Goal: Task Accomplishment & Management: Use online tool/utility

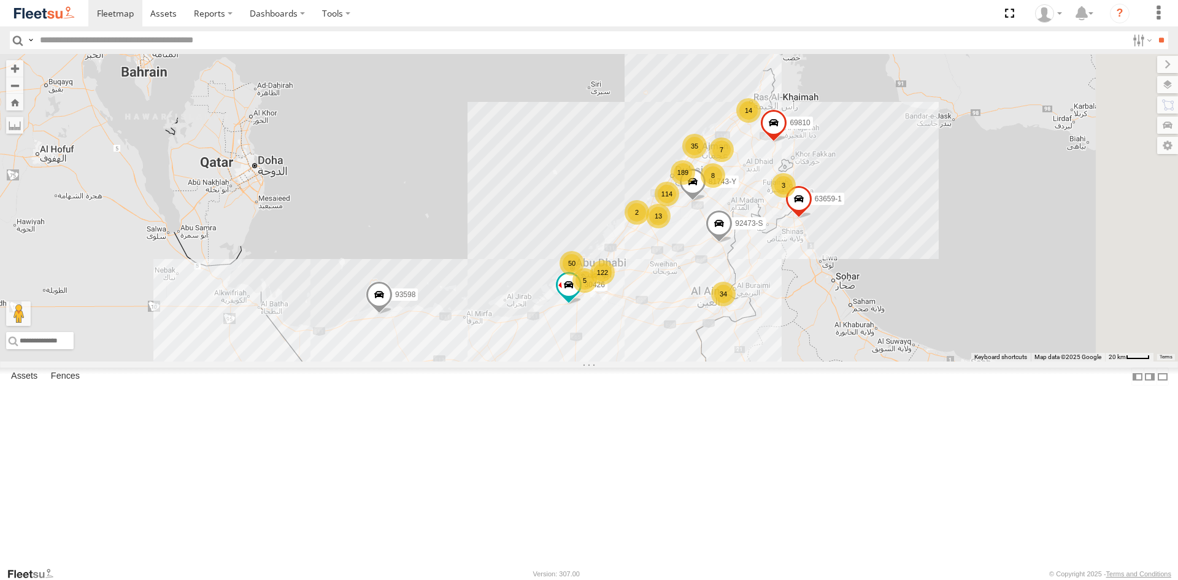
click at [26, 36] on label at bounding box center [31, 40] width 10 height 18
click at [0, 0] on span "Driver First Name" at bounding box center [0, 0] width 0 height 0
click at [150, 35] on input "text" at bounding box center [581, 40] width 1092 height 18
type input "******"
click at [1128, 46] on label at bounding box center [1141, 40] width 26 height 18
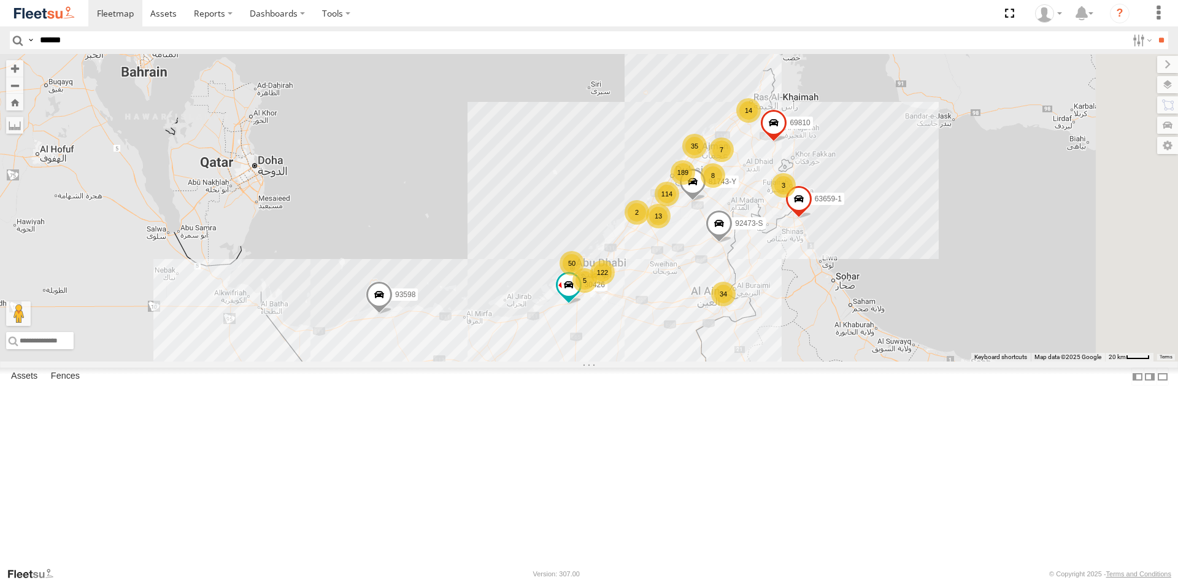
click at [0, 0] on span "AUH" at bounding box center [0, 0] width 0 height 0
click at [1154, 40] on input "**" at bounding box center [1161, 40] width 14 height 18
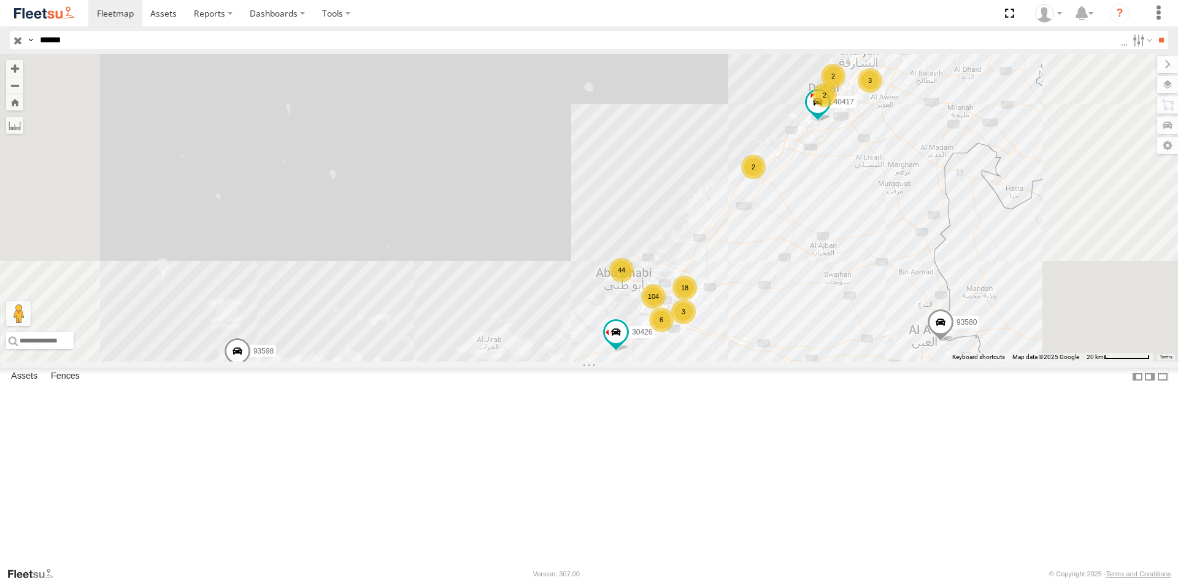
click at [0, 0] on link at bounding box center [0, 0] width 0 height 0
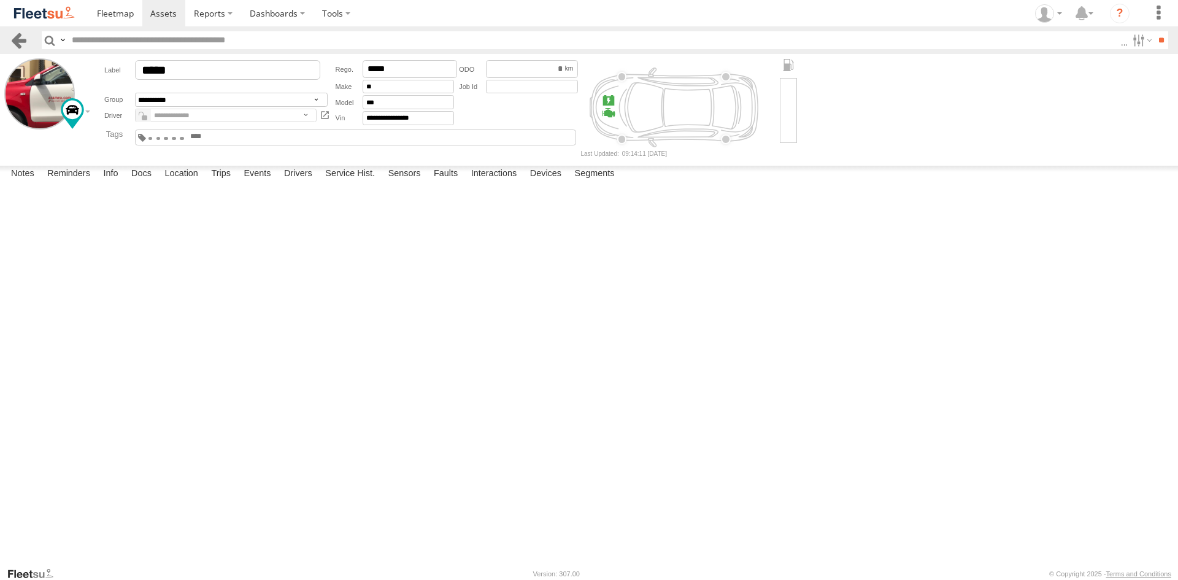
click at [16, 39] on link at bounding box center [19, 40] width 18 height 18
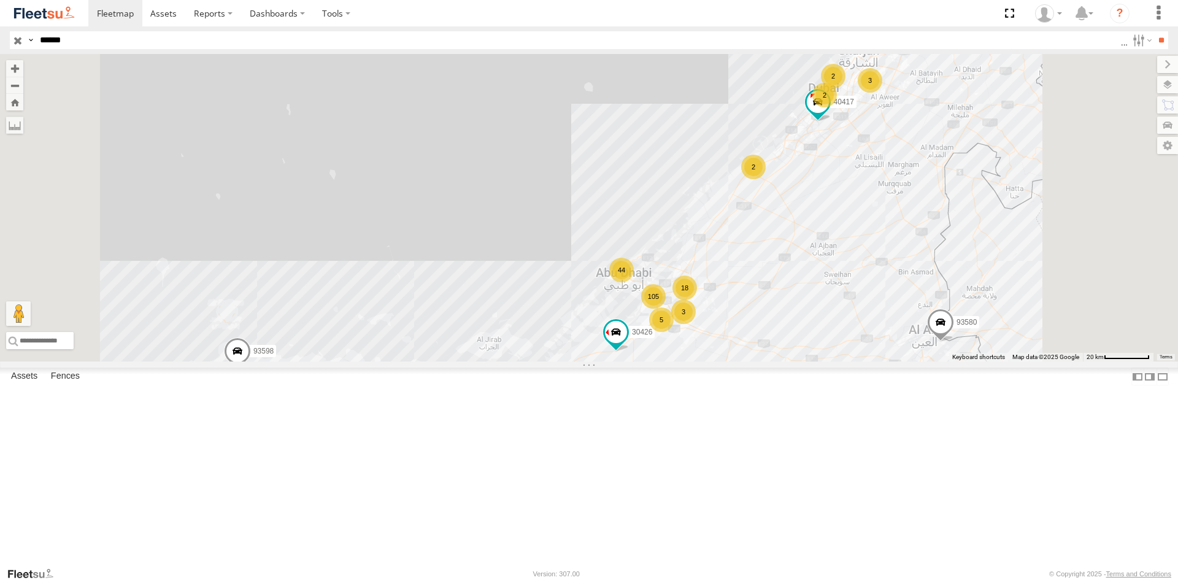
click at [21, 34] on input "button" at bounding box center [18, 40] width 16 height 18
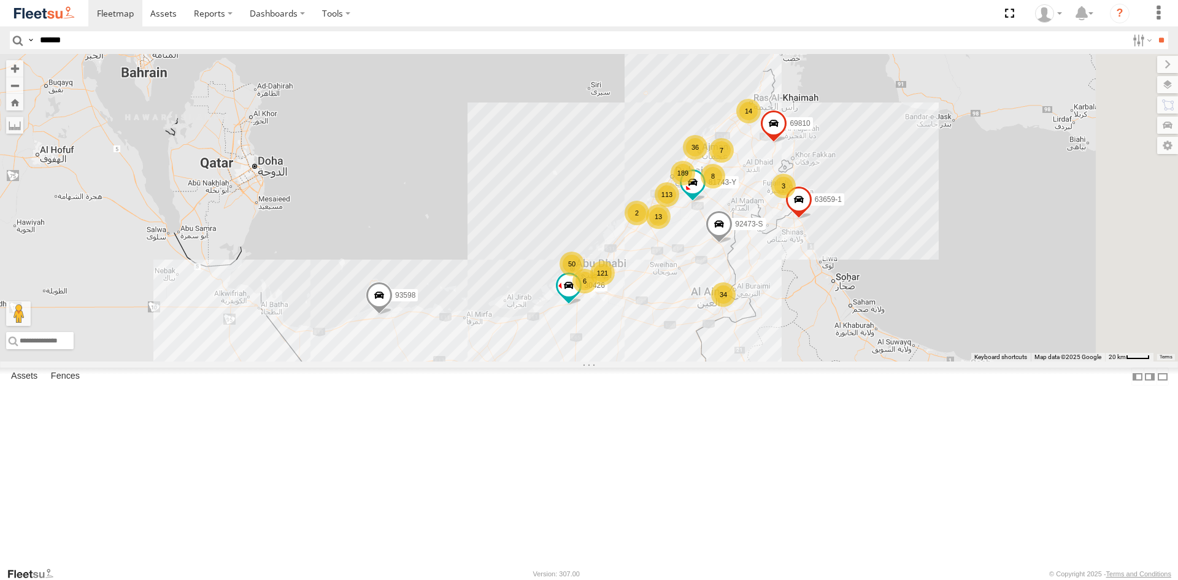
click at [980, 38] on input "******" at bounding box center [581, 40] width 1092 height 18
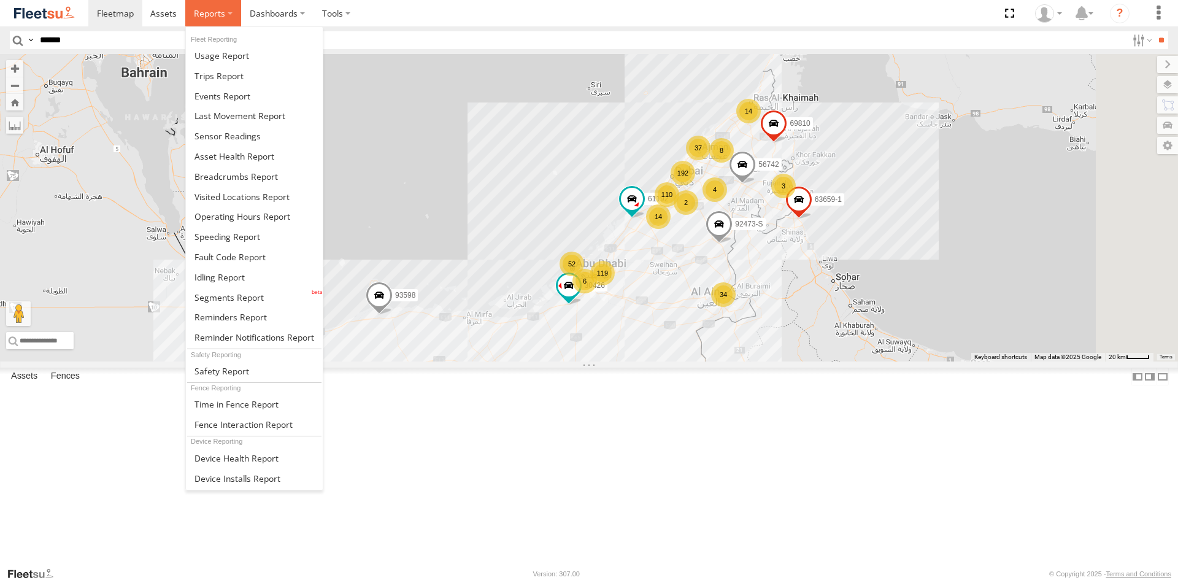
click at [207, 15] on span at bounding box center [209, 13] width 31 height 12
click at [205, 72] on span at bounding box center [219, 76] width 49 height 12
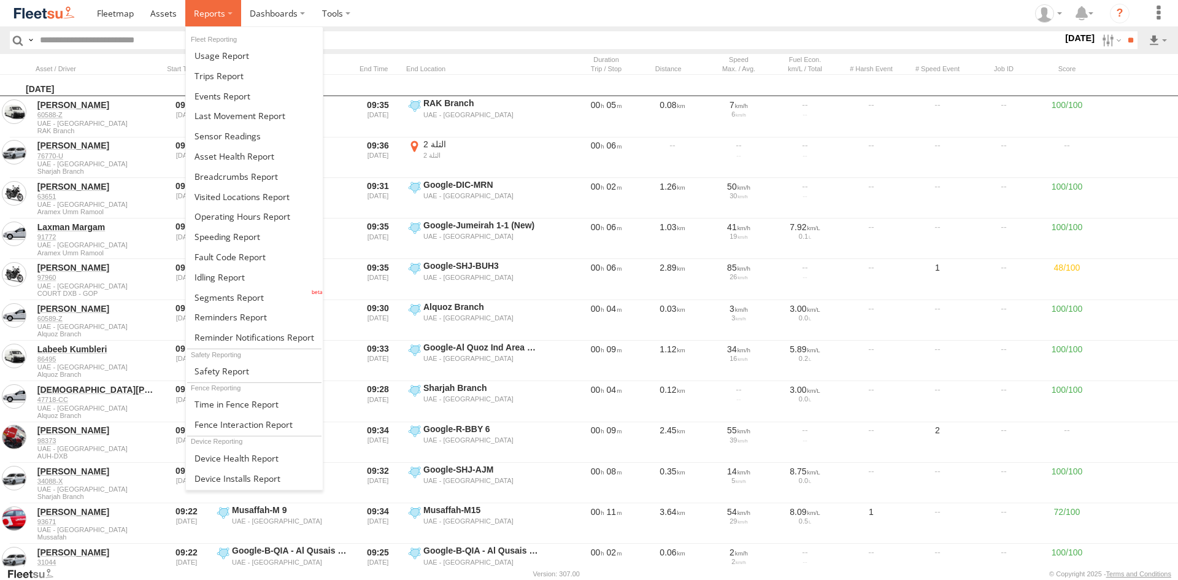
click at [200, 21] on label at bounding box center [213, 13] width 56 height 26
click at [218, 79] on span at bounding box center [219, 76] width 49 height 12
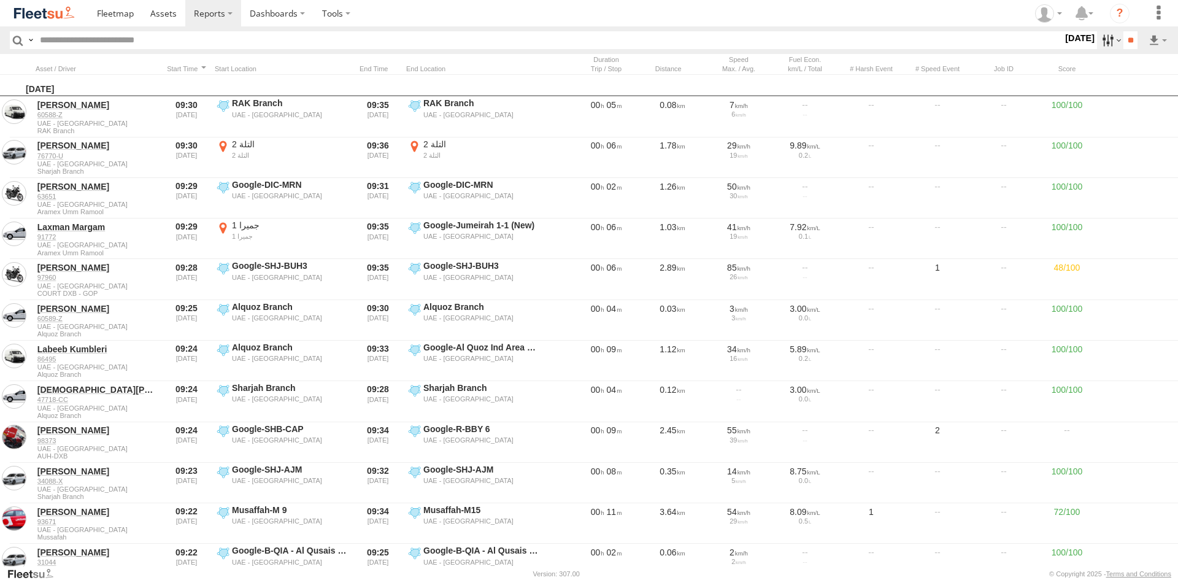
click at [1100, 38] on label at bounding box center [1110, 40] width 26 height 18
click at [1111, 40] on label at bounding box center [1110, 40] width 26 height 18
click at [1101, 37] on label at bounding box center [1110, 40] width 26 height 18
click at [0, 0] on label at bounding box center [0, 0] width 0 height 0
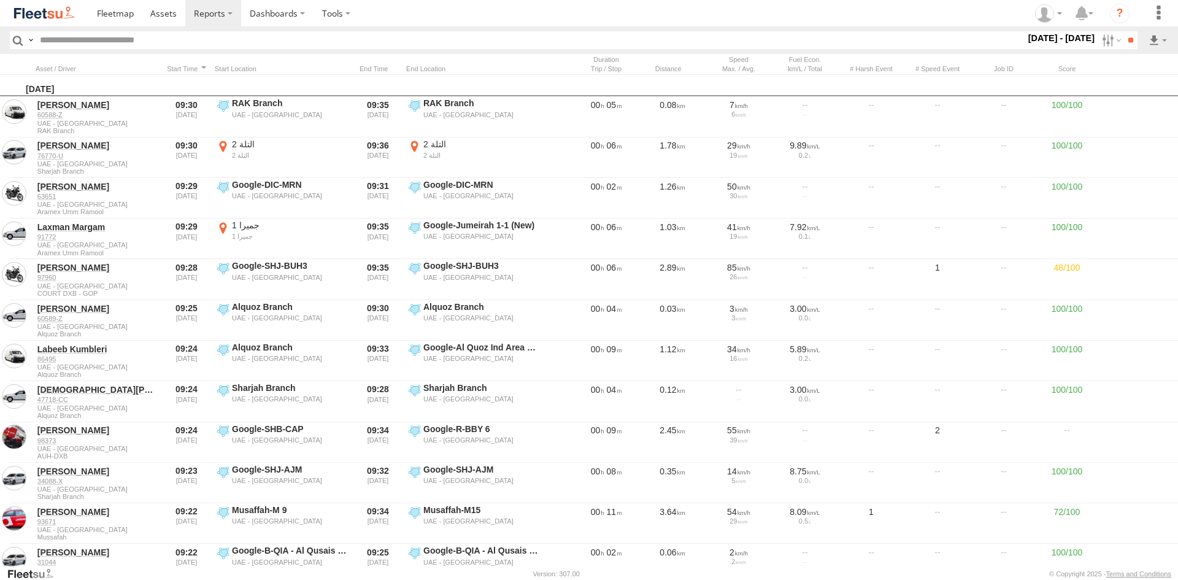
click at [0, 0] on span "AUH" at bounding box center [0, 0] width 0 height 0
click at [1124, 44] on input "**" at bounding box center [1131, 40] width 14 height 18
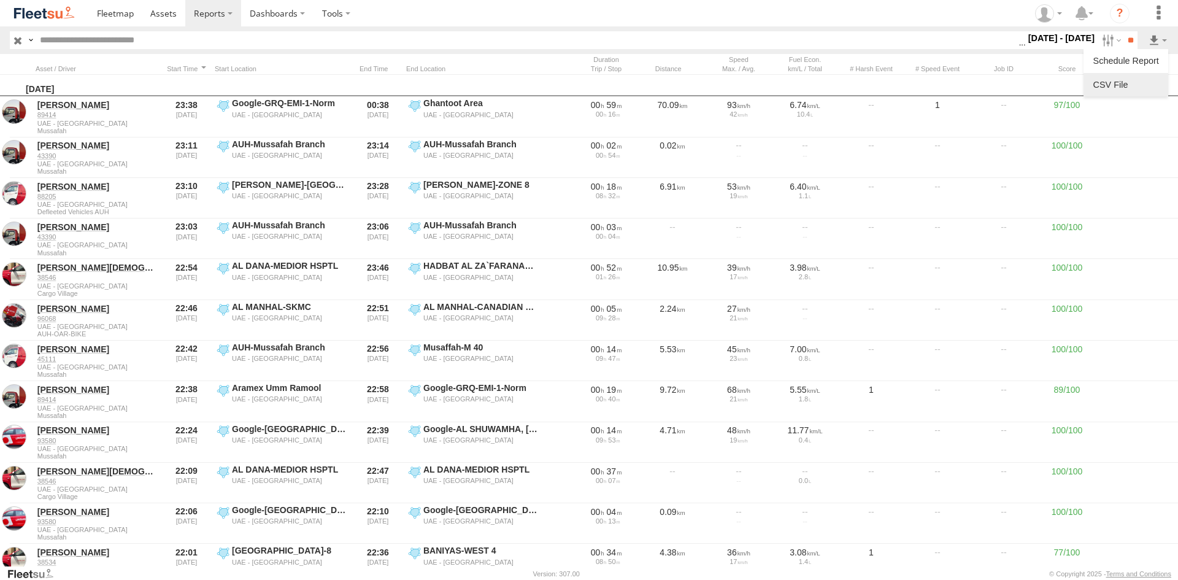
click at [1133, 78] on link at bounding box center [1126, 84] width 75 height 18
click at [1102, 37] on label at bounding box center [1110, 40] width 26 height 18
click at [0, 0] on label at bounding box center [0, 0] width 0 height 0
click at [0, 0] on span "AUH-MUS-BIKE" at bounding box center [0, 0] width 0 height 0
click at [0, 0] on span "AUH-OAR-BIKE" at bounding box center [0, 0] width 0 height 0
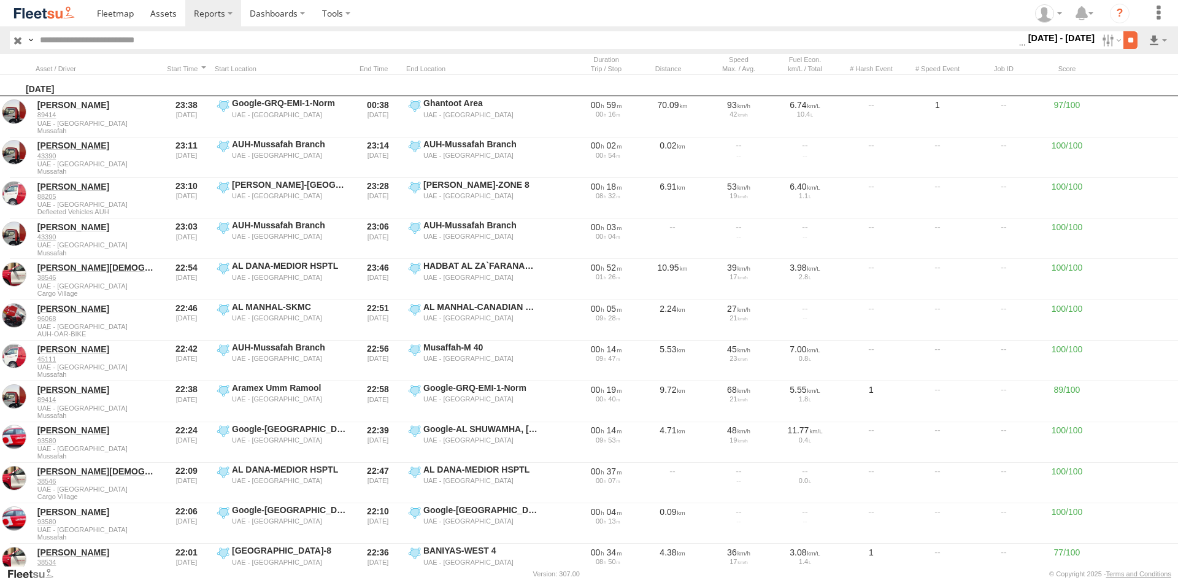
click at [1130, 42] on input "**" at bounding box center [1131, 40] width 14 height 18
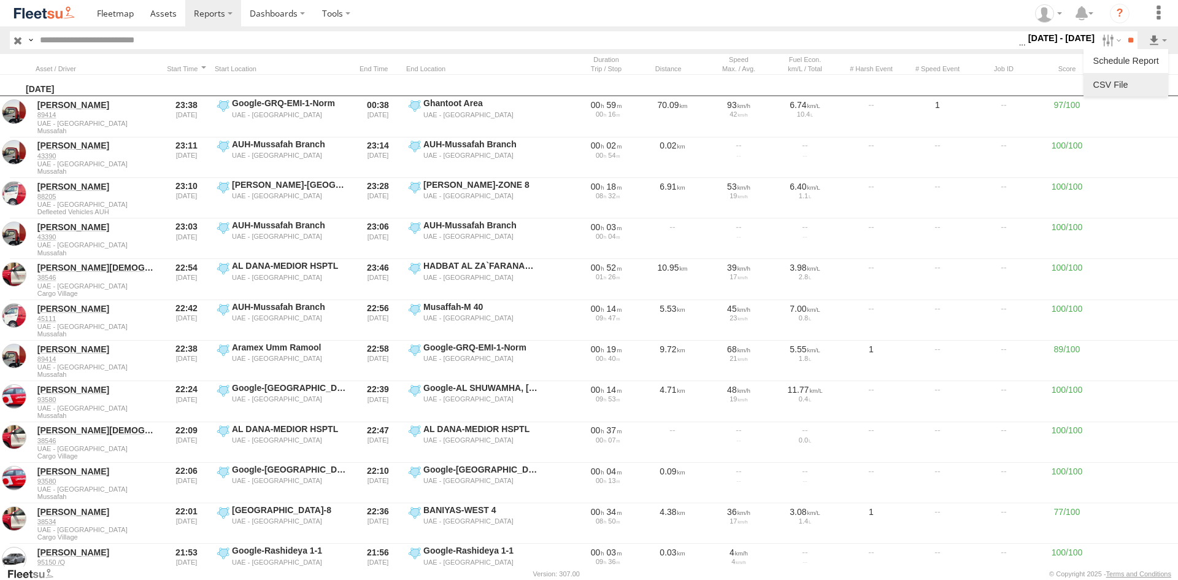
click at [1133, 80] on link at bounding box center [1126, 84] width 75 height 18
click at [1141, 86] on link at bounding box center [1126, 84] width 75 height 18
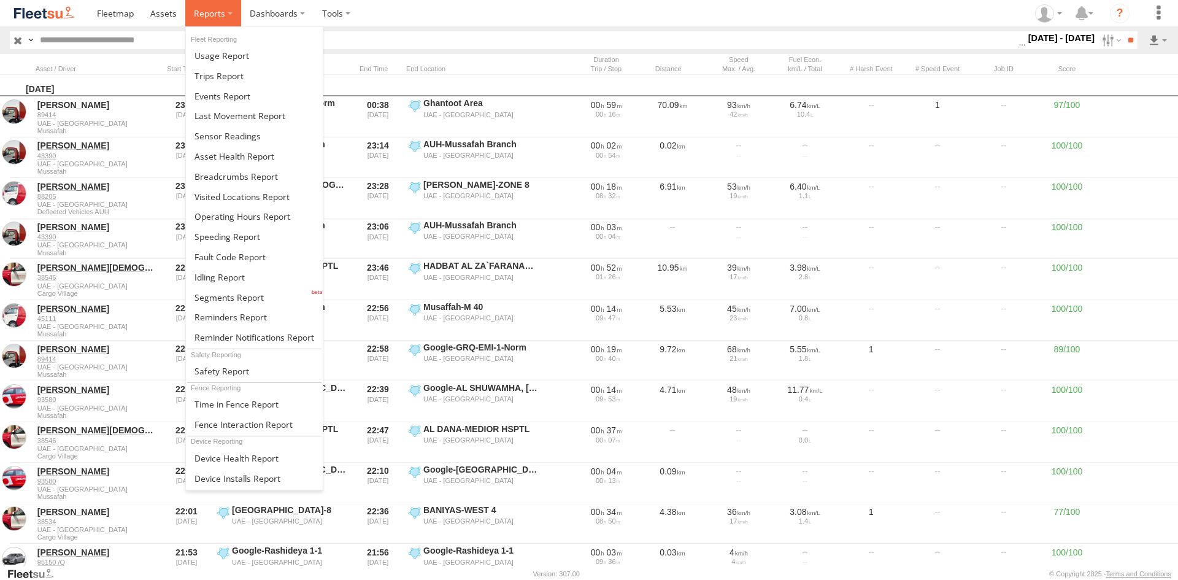
click at [219, 12] on span at bounding box center [209, 13] width 31 height 12
click at [236, 301] on span at bounding box center [229, 297] width 69 height 12
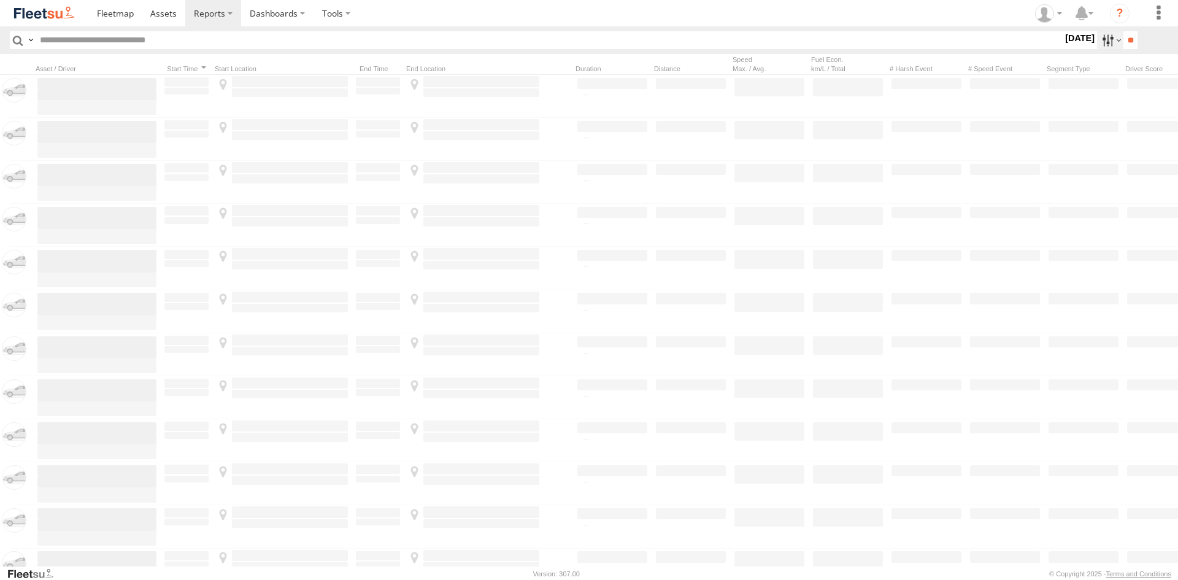
click at [1097, 38] on label at bounding box center [1110, 40] width 26 height 18
click at [0, 0] on span "AUH" at bounding box center [0, 0] width 0 height 0
click at [0, 0] on label at bounding box center [0, 0] width 0 height 0
click at [1124, 45] on input "**" at bounding box center [1131, 40] width 14 height 18
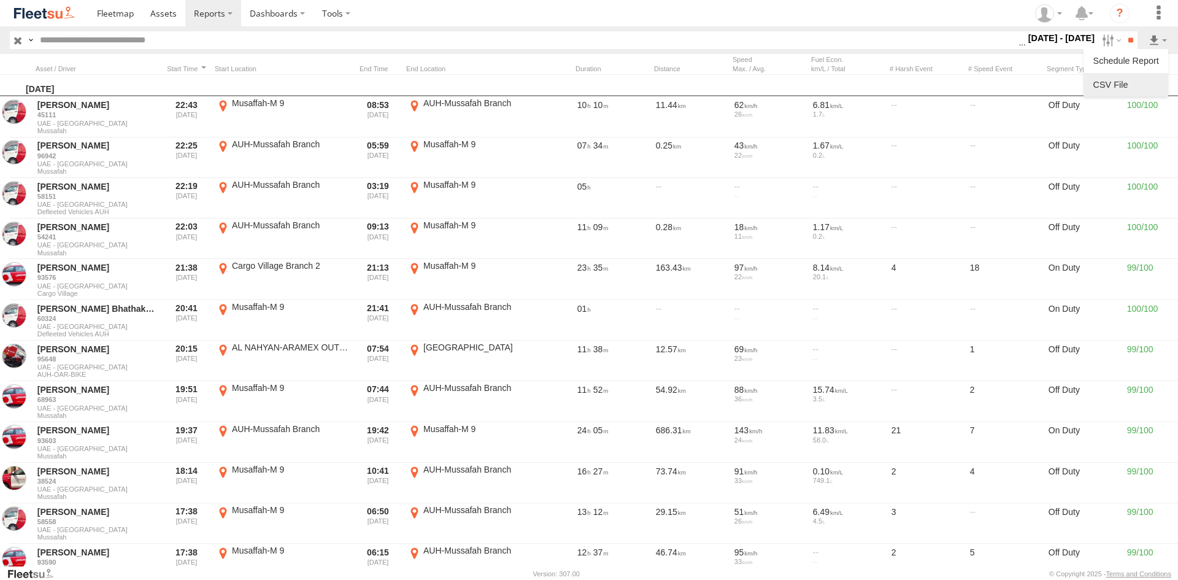
click at [1132, 80] on link at bounding box center [1126, 84] width 75 height 18
click at [1125, 42] on input "**" at bounding box center [1131, 40] width 14 height 18
click at [1127, 83] on link at bounding box center [1126, 84] width 75 height 18
click at [261, 61] on div "Distance Driver Score Job ID" at bounding box center [648, 64] width 1297 height 20
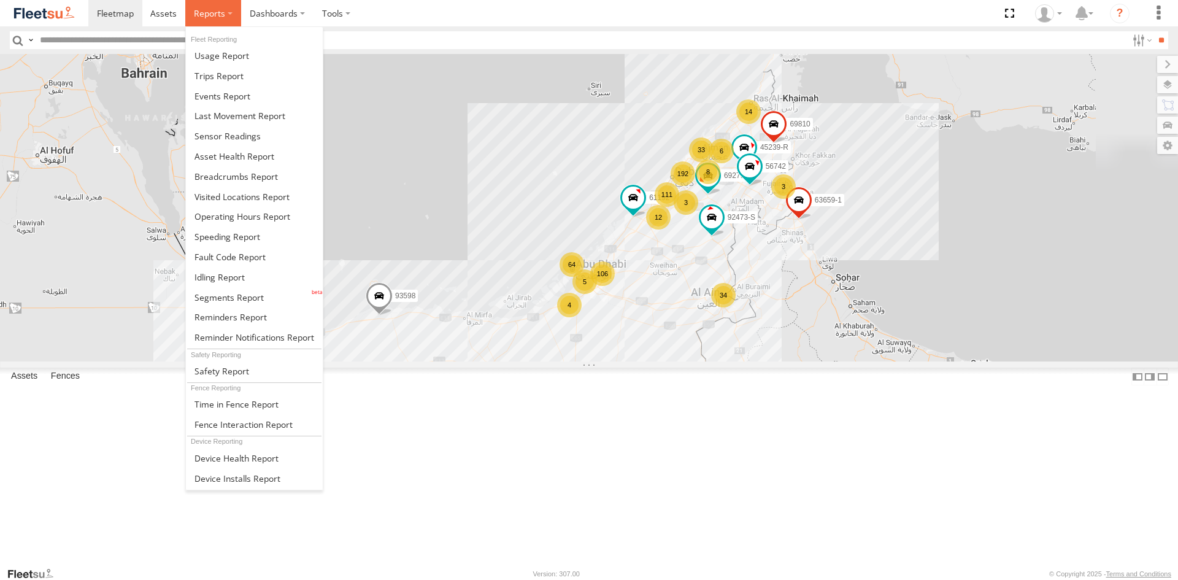
click at [206, 9] on span at bounding box center [209, 13] width 31 height 12
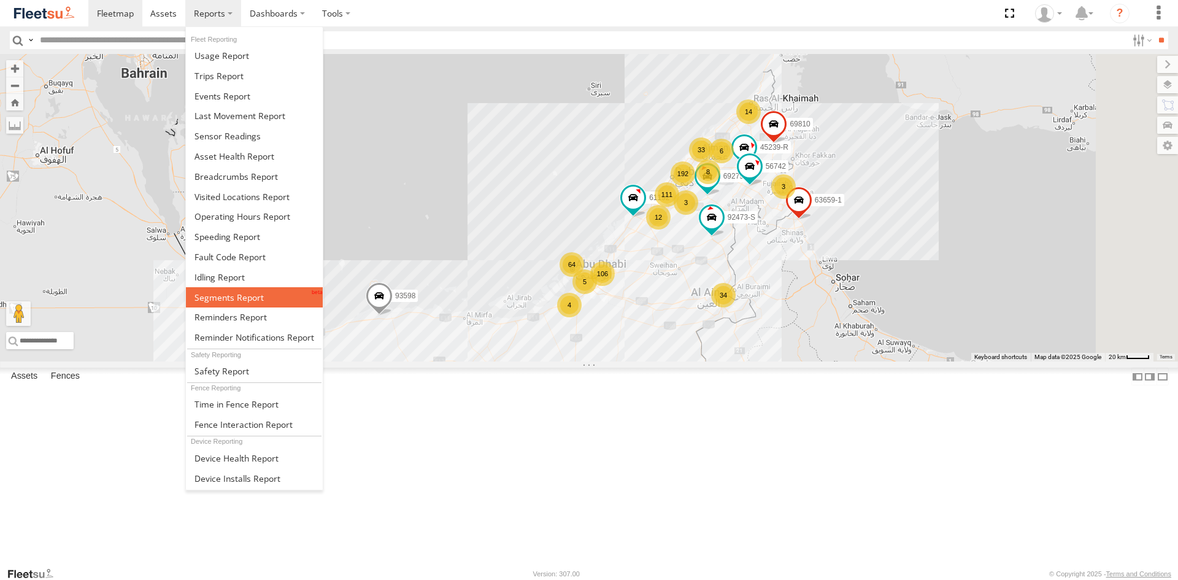
click at [241, 296] on span at bounding box center [229, 297] width 69 height 12
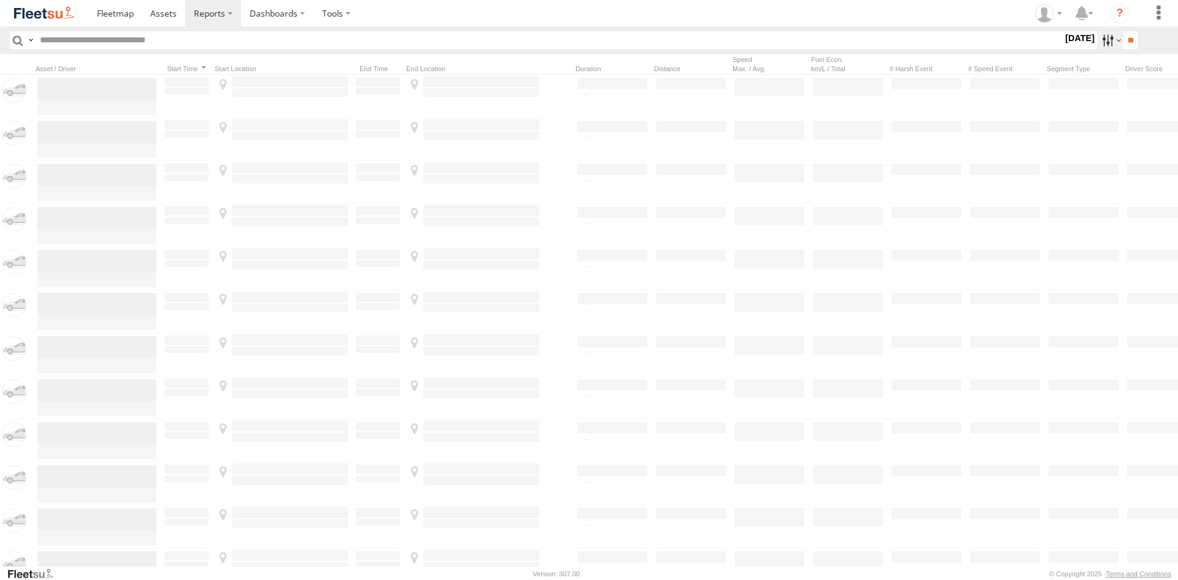
click at [1102, 45] on label at bounding box center [1110, 40] width 26 height 18
click at [0, 0] on label at bounding box center [0, 0] width 0 height 0
click at [0, 0] on span "AUH" at bounding box center [0, 0] width 0 height 0
click at [0, 0] on span "Defleeted Vehicles AUH" at bounding box center [0, 0] width 0 height 0
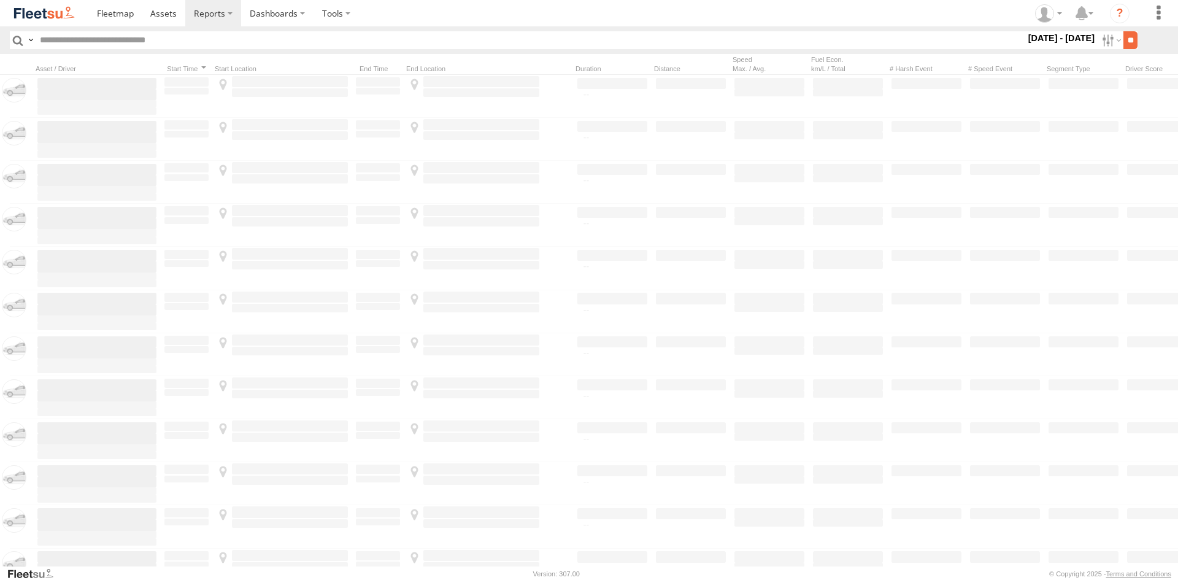
click at [1124, 36] on input "**" at bounding box center [1131, 40] width 14 height 18
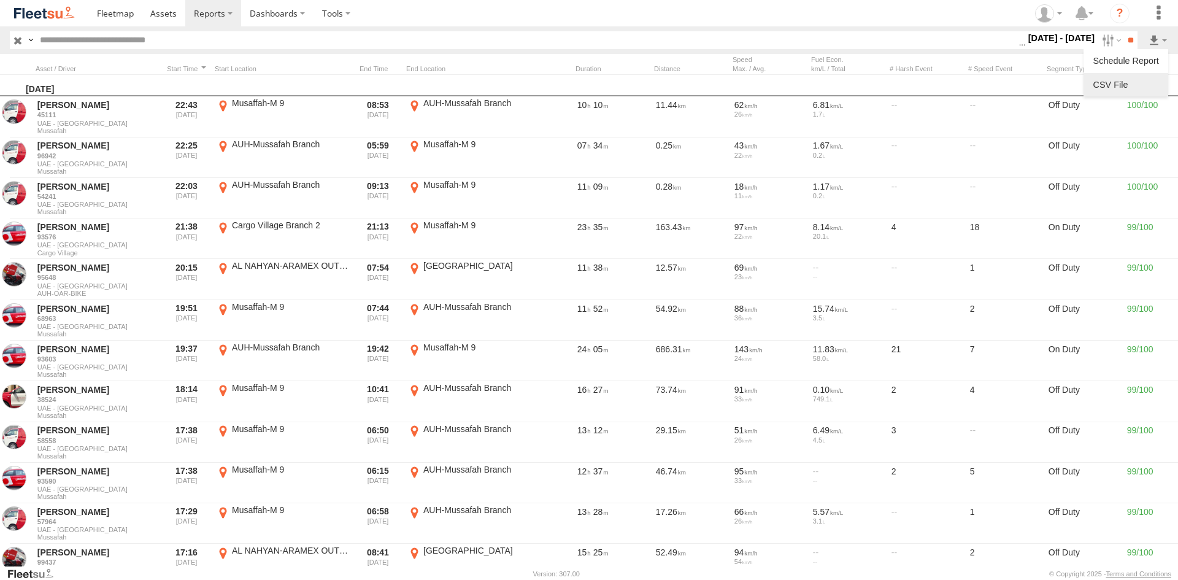
click at [1117, 82] on link at bounding box center [1126, 84] width 75 height 18
